Goal: Task Accomplishment & Management: Manage account settings

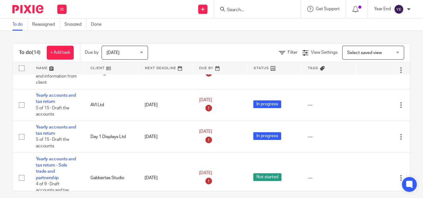
scroll to position [371, 0]
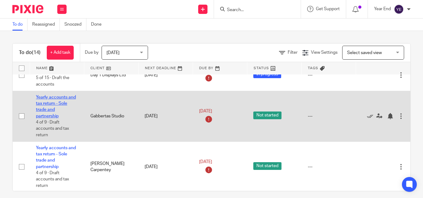
click at [44, 97] on link "Yearly accounts and tax return - Sole trade and partnership" at bounding box center [56, 106] width 40 height 23
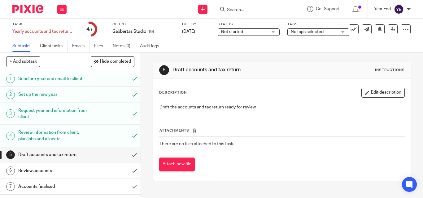
click at [94, 45] on ul "Subtasks Client tasks Emails Files Notes (0) Audit logs" at bounding box center [90, 46] width 156 height 12
click at [103, 47] on link "Files" at bounding box center [101, 46] width 14 height 12
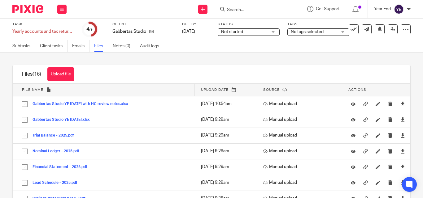
click at [0, 134] on div "Upload file Drag & Drop your files, or click here Files uploading... Files (16)…" at bounding box center [211, 126] width 423 height 146
click at [67, 71] on button "Upload file" at bounding box center [60, 74] width 27 height 14
